Goal: Navigation & Orientation: Go to known website

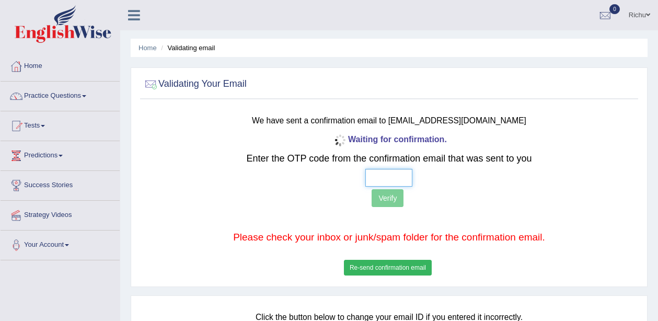
click at [384, 178] on input "text" at bounding box center [389, 178] width 47 height 18
click at [502, 121] on h3 "We have sent a confirmation email to rizwinriyas5@gmail.com" at bounding box center [390, 119] width 410 height 14
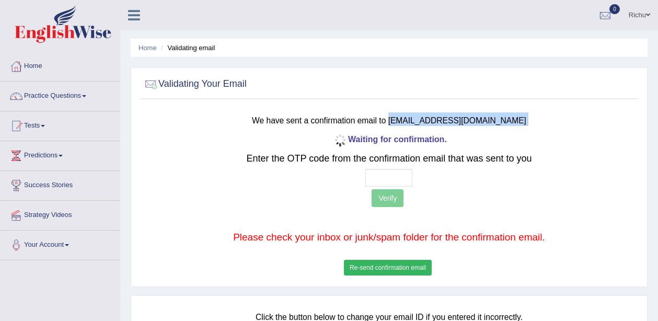
drag, startPoint x: 502, startPoint y: 121, endPoint x: 415, endPoint y: 123, distance: 86.3
click at [415, 123] on h3 "We have sent a confirmation email to rizwinriyas5@gmail.com" at bounding box center [390, 119] width 410 height 14
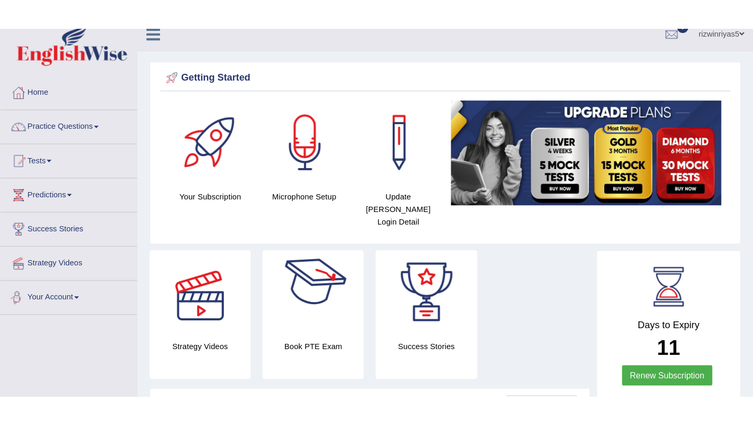
scroll to position [6, 0]
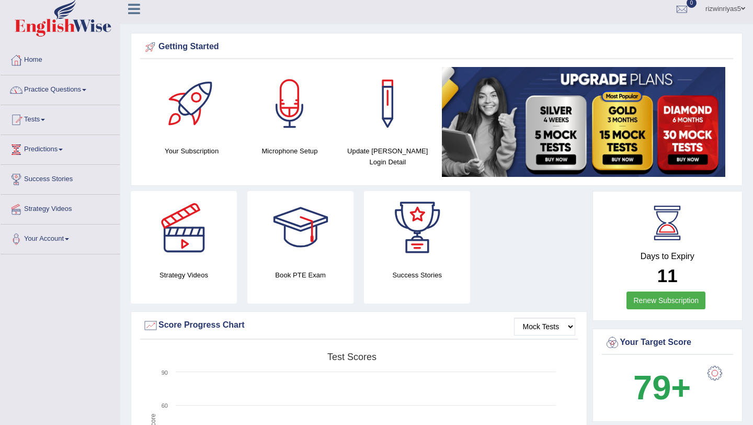
click at [52, 92] on link "Practice Questions" at bounding box center [60, 88] width 119 height 26
click at [45, 120] on span at bounding box center [43, 120] width 4 height 2
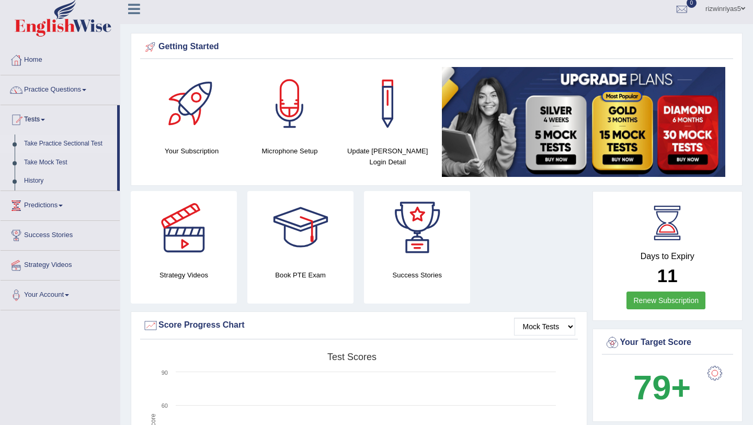
click at [58, 146] on link "Take Practice Sectional Test" at bounding box center [68, 143] width 98 height 19
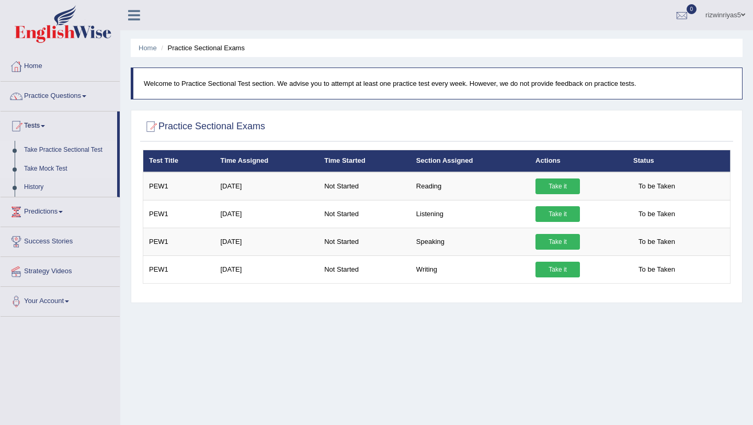
click at [54, 167] on link "Take Mock Test" at bounding box center [68, 169] width 98 height 19
